Goal: Check status: Check status

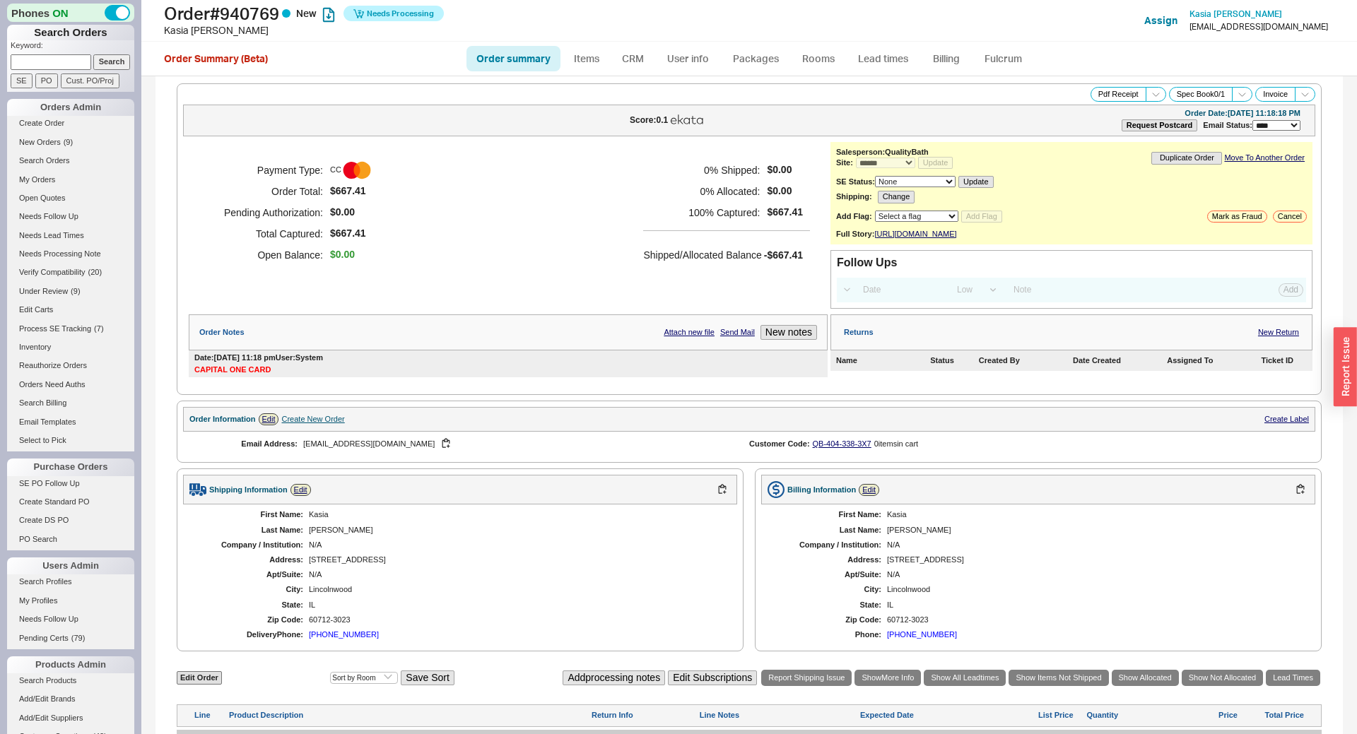
select select "*"
select select "LOW"
select select "3"
click at [976, 55] on link "Fulcrum" at bounding box center [1003, 58] width 58 height 25
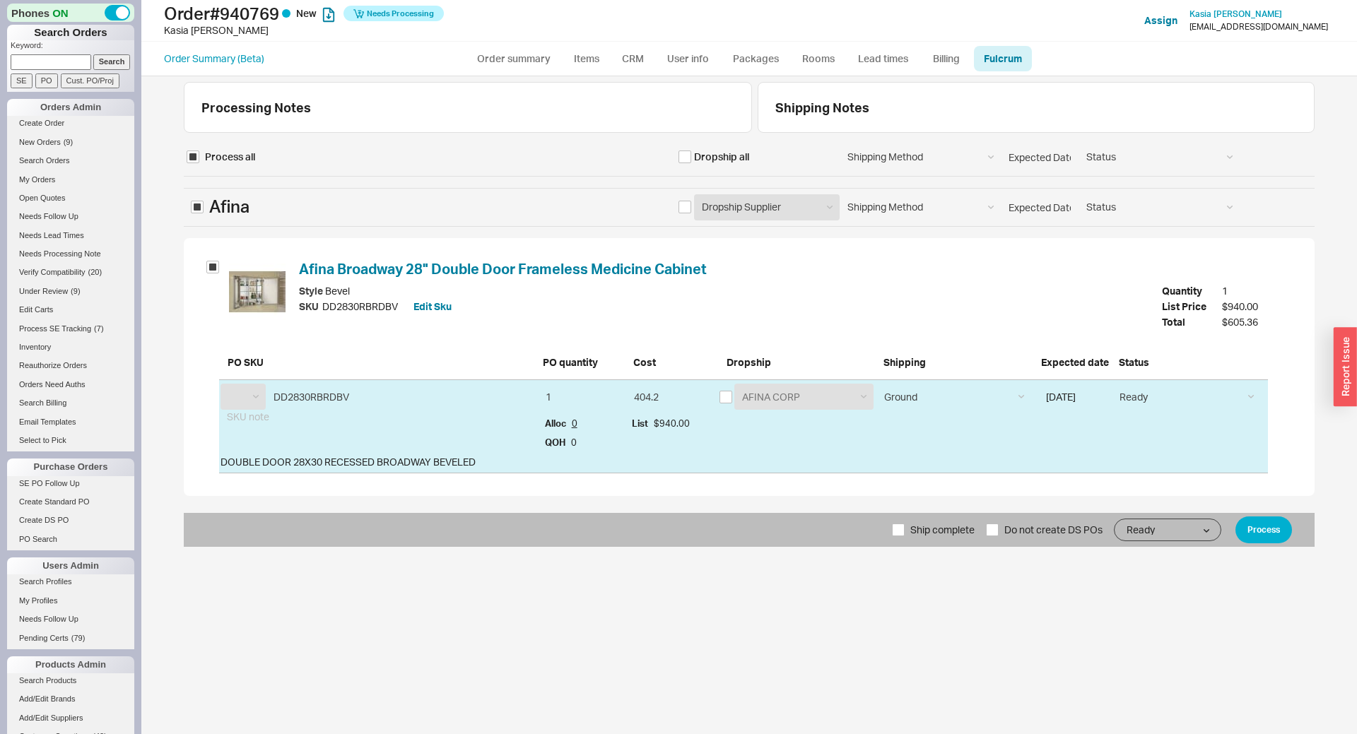
select select "AFN"
click at [258, 395] on div "AAH ABL ACH ACL ACM ACO ACR ADA ADR AFL AFN AGI AHI AKD ALB ALC ALF ALG ALH ALI…" at bounding box center [243, 397] width 45 height 26
click at [242, 402] on div "AAH ABL ACH ACL ACM ACO ACR ADA ADR AFL AFN AGI AHI AKD ALB ALC ALF ALG ALH ALI…" at bounding box center [243, 397] width 45 height 26
click at [526, 49] on link "Order summary" at bounding box center [513, 58] width 94 height 25
select select "*"
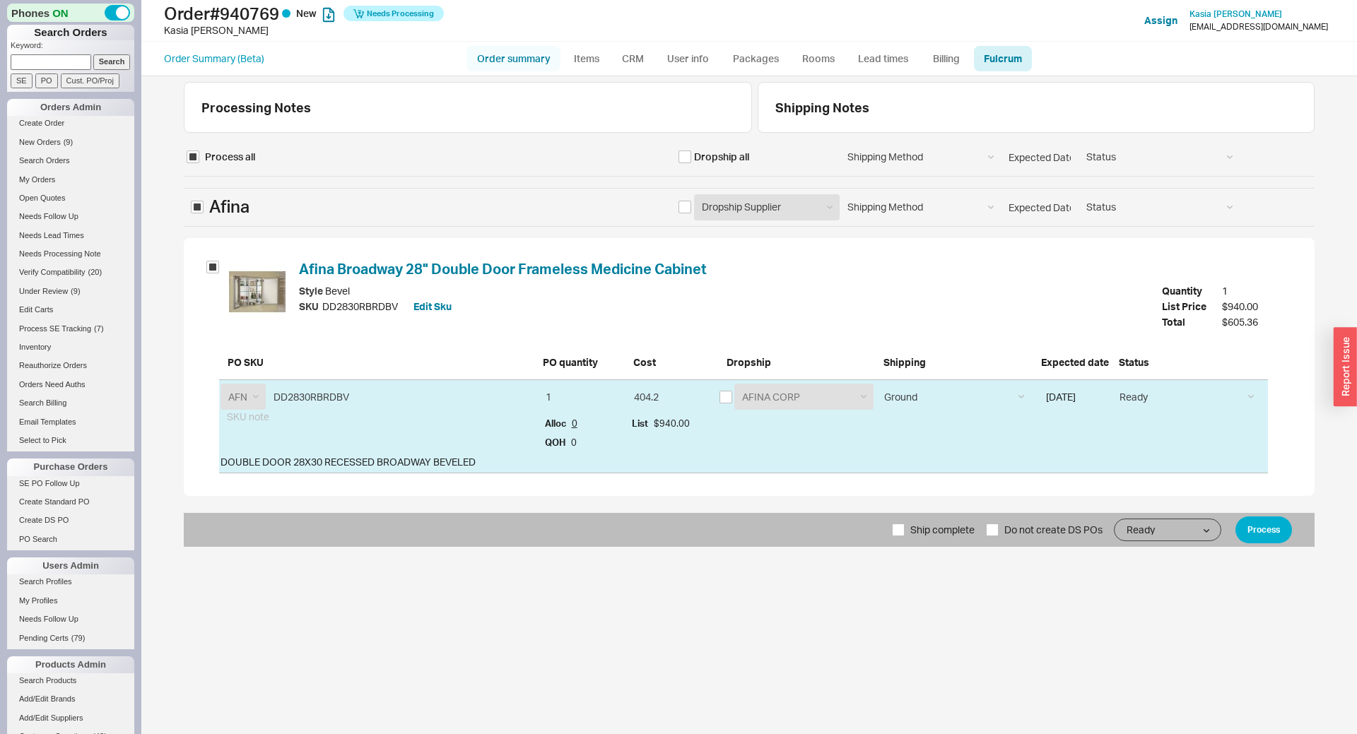
select select "*"
select select "LOW"
select select "3"
